Goal: Task Accomplishment & Management: Manage account settings

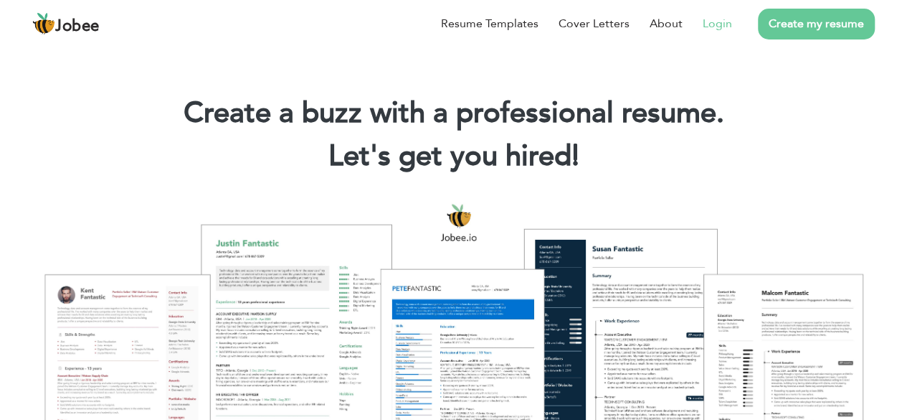
click at [722, 28] on link "Login" at bounding box center [717, 23] width 29 height 17
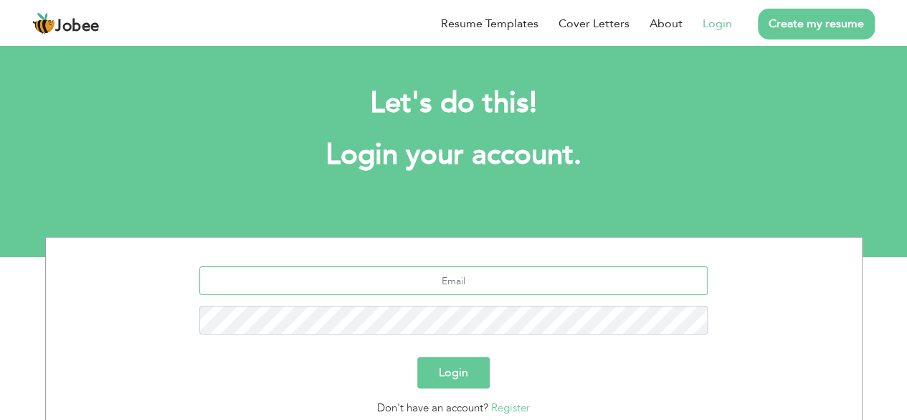
click at [539, 279] on input "text" at bounding box center [453, 280] width 509 height 29
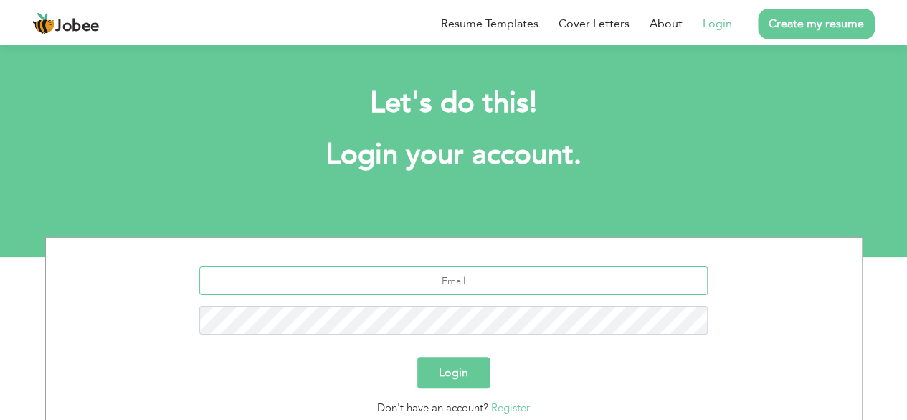
scroll to position [125, 0]
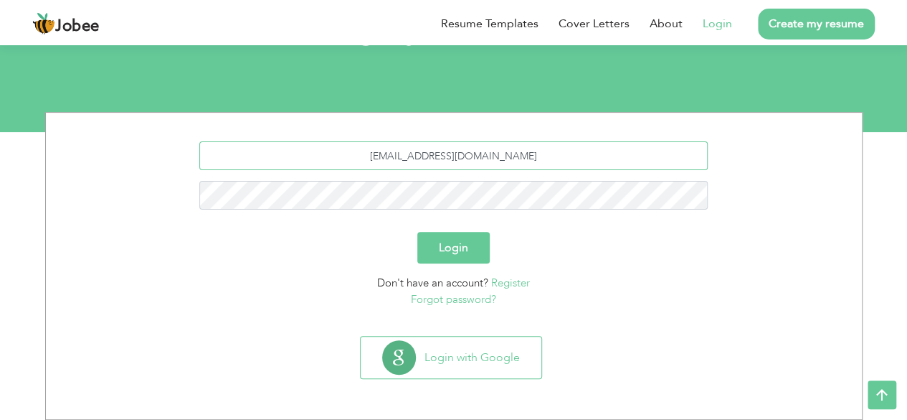
type input "imran.ali@wateen.com"
click at [418, 232] on button "Login" at bounding box center [454, 248] width 72 height 32
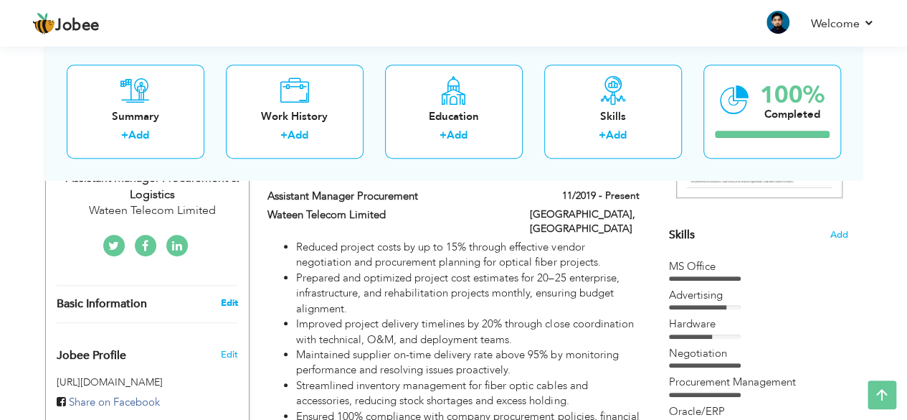
click at [228, 296] on link "Edit" at bounding box center [228, 302] width 17 height 13
type input "Imran"
type input "[PERSON_NAME]"
type input "[PHONE_NUMBER]"
select select "number:166"
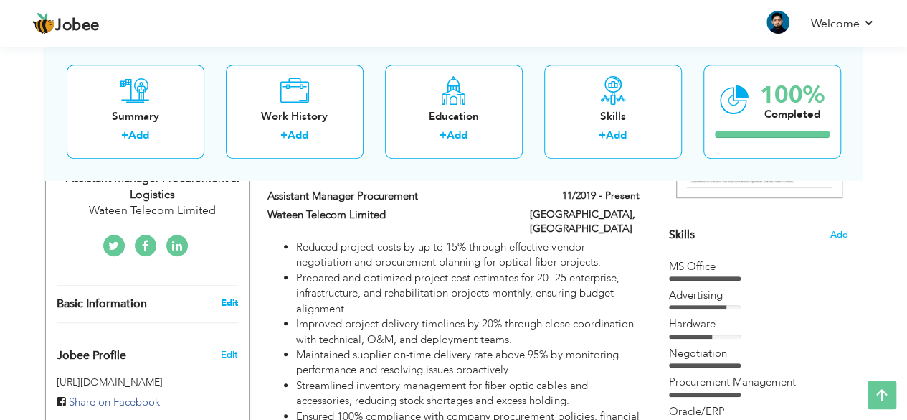
type input "[GEOGRAPHIC_DATA]"
select select "number:17"
type input "Wateen Telecom Limited"
type input "Assistant Manager Procurement & logistics"
type input "[URL][DOMAIN_NAME][PERSON_NAME]"
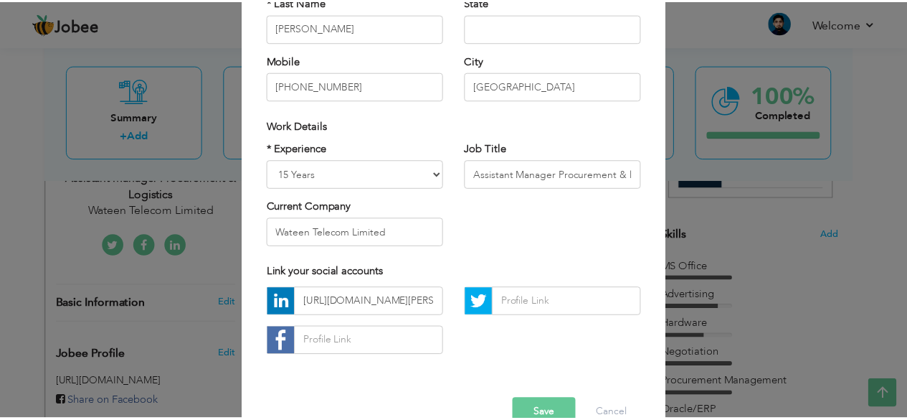
scroll to position [223, 0]
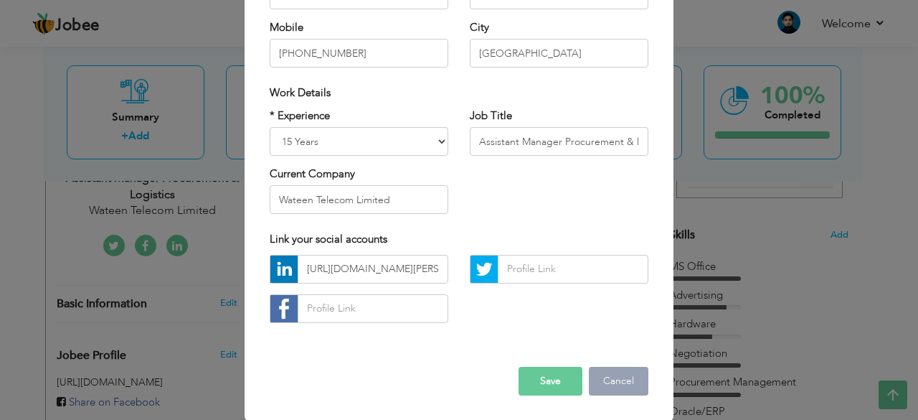
click at [621, 385] on button "Cancel" at bounding box center [619, 381] width 60 height 29
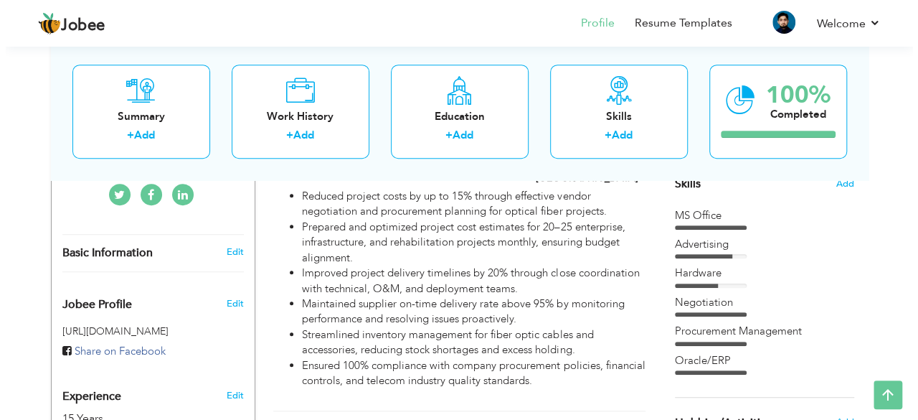
scroll to position [395, 0]
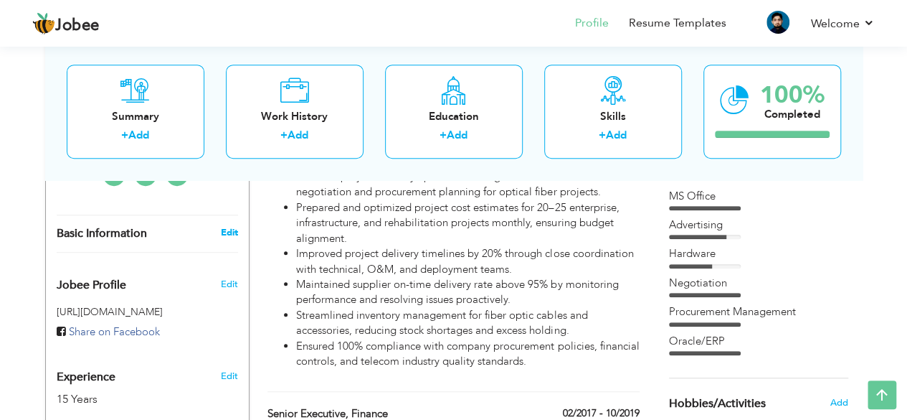
click at [227, 226] on link "Edit" at bounding box center [228, 232] width 17 height 13
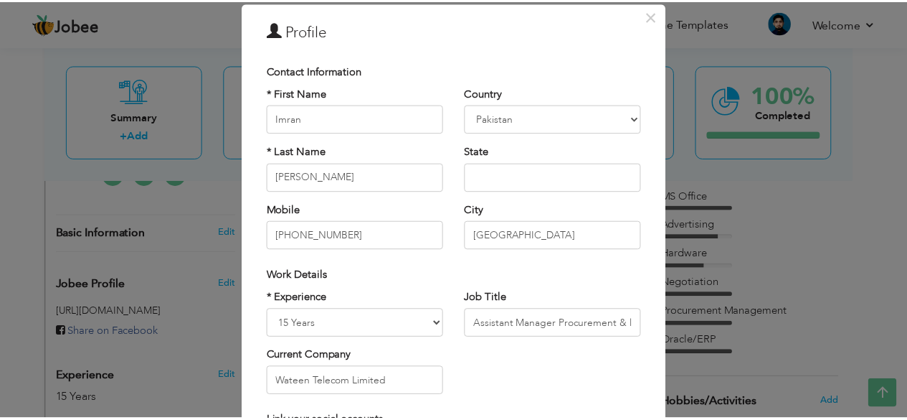
scroll to position [0, 0]
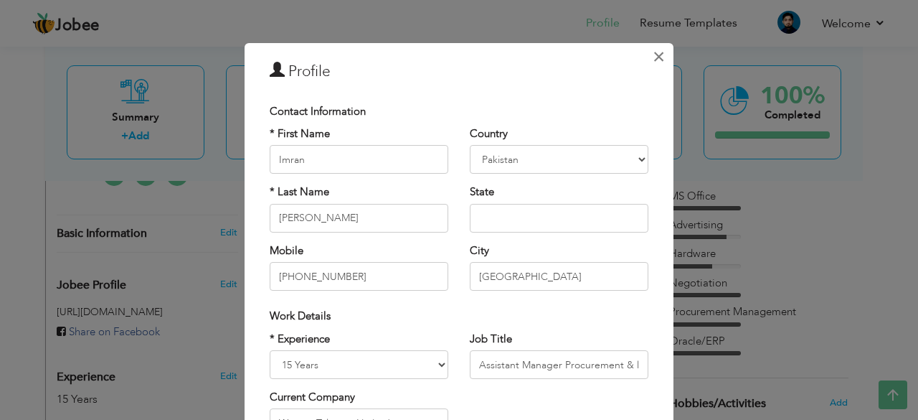
click at [656, 55] on span "×" at bounding box center [659, 57] width 12 height 26
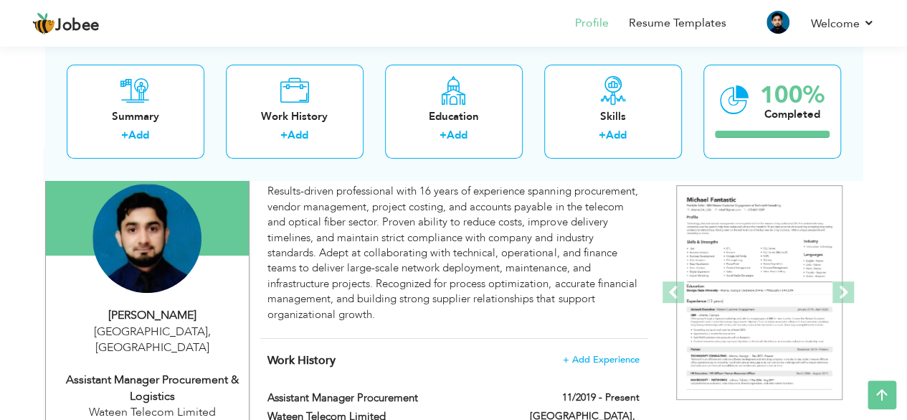
scroll to position [115, 0]
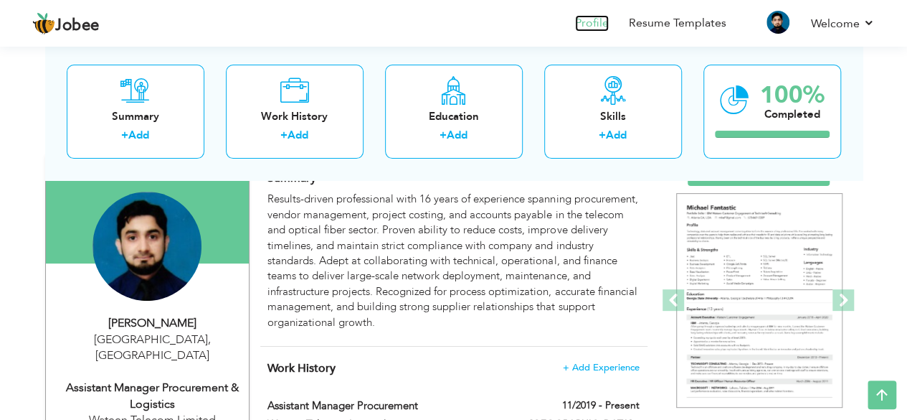
click at [584, 21] on link "Profile" at bounding box center [592, 23] width 34 height 16
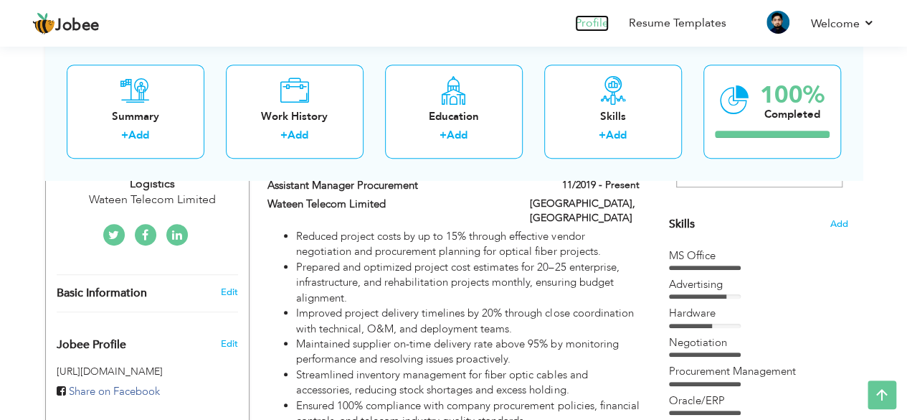
scroll to position [338, 0]
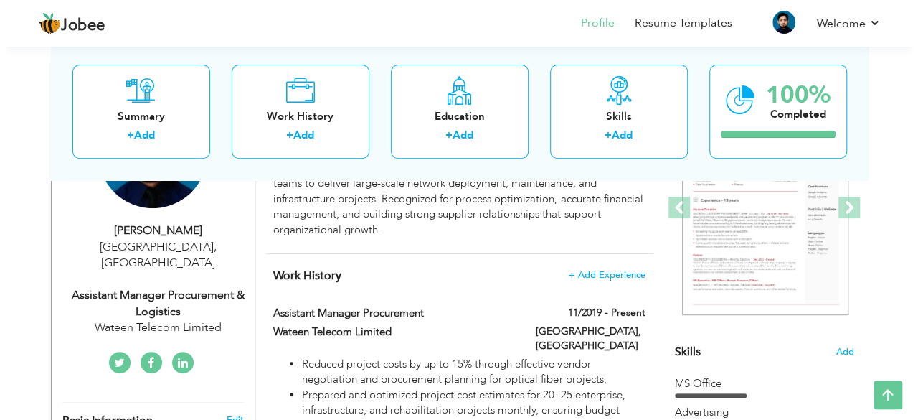
scroll to position [190, 0]
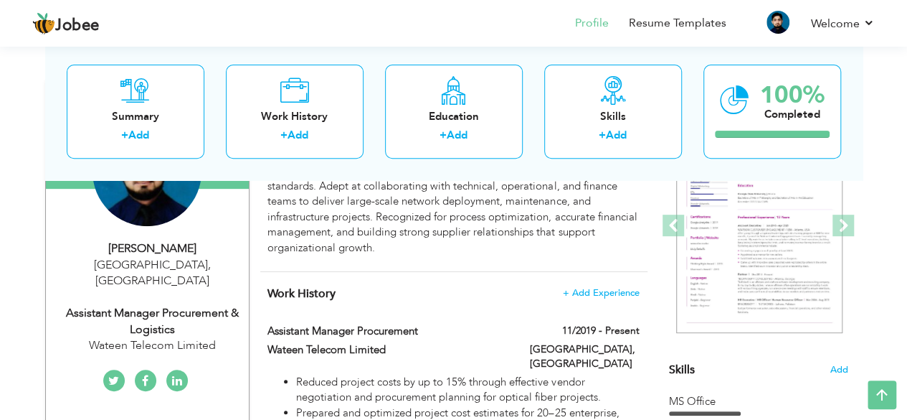
click at [145, 308] on div "Assistant Manager Procurement & logistics" at bounding box center [153, 321] width 192 height 33
type input "Imran"
type input "[PERSON_NAME]"
type input "[PHONE_NUMBER]"
select select "number:166"
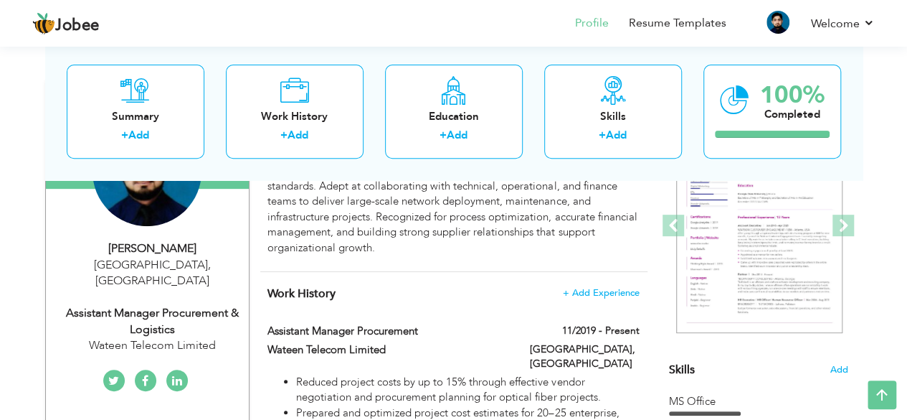
type input "[GEOGRAPHIC_DATA]"
select select "number:17"
type input "Wateen Telecom Limited"
type input "Assistant Manager Procurement & logistics"
type input "[URL][DOMAIN_NAME][PERSON_NAME]"
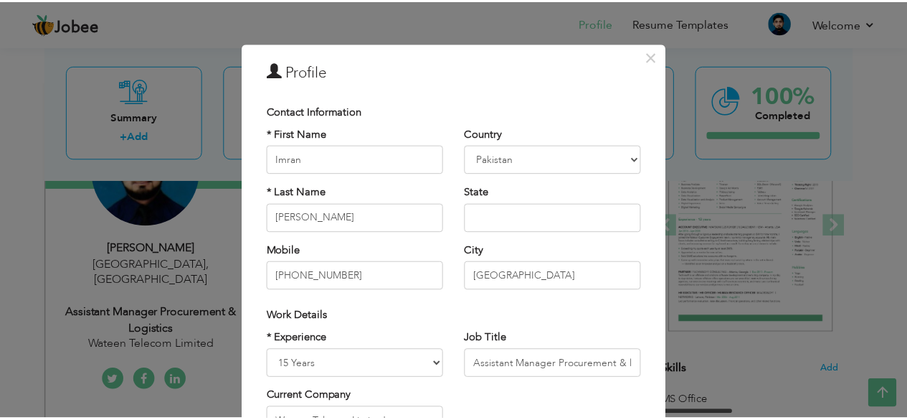
scroll to position [0, 0]
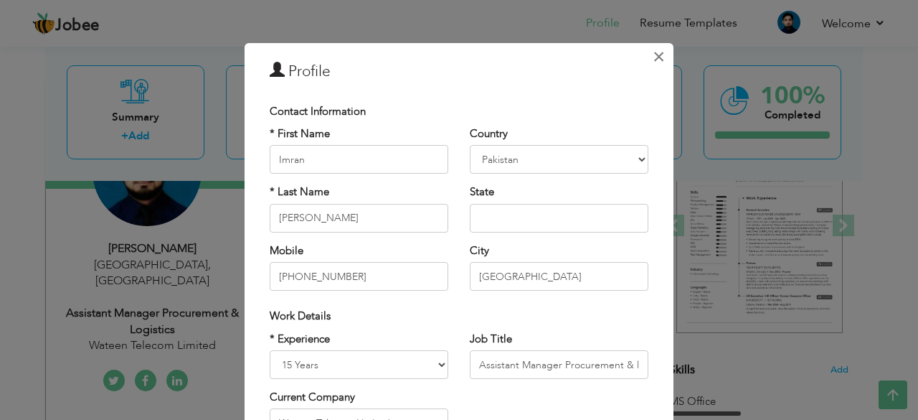
click at [653, 57] on span "×" at bounding box center [659, 57] width 12 height 26
